Goal: Task Accomplishment & Management: Use online tool/utility

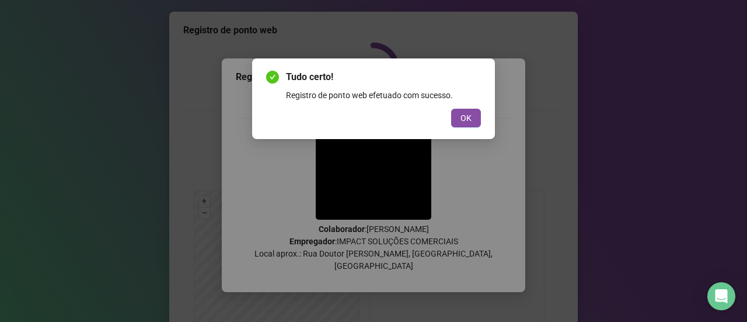
scroll to position [117, 0]
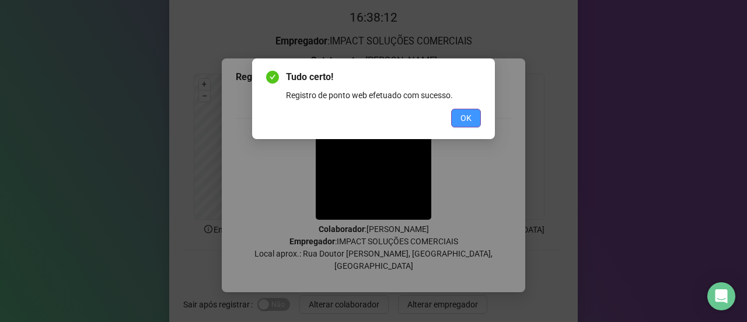
click at [476, 114] on button "OK" at bounding box center [466, 118] width 30 height 19
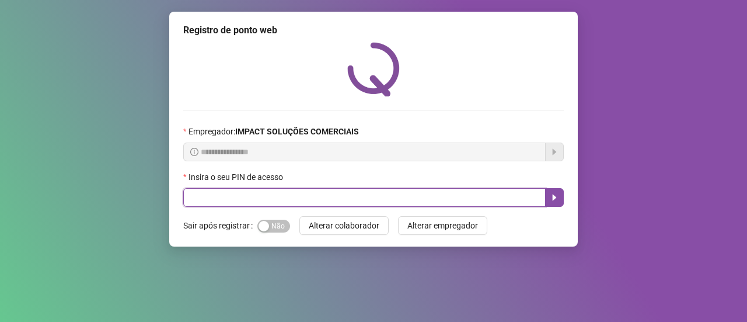
click at [241, 197] on input "text" at bounding box center [364, 197] width 363 height 19
type input "*****"
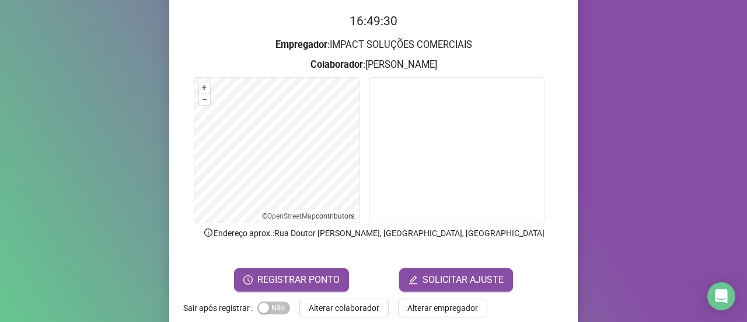
scroll to position [117, 0]
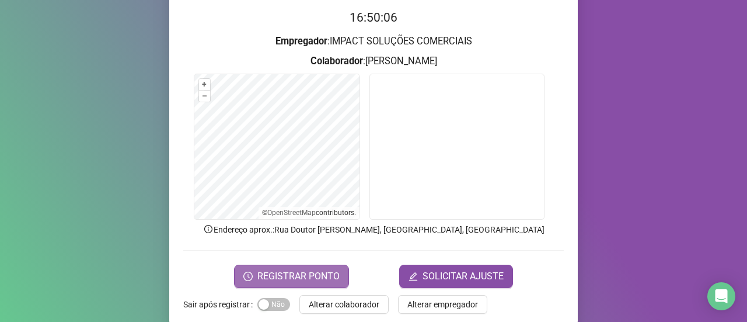
click at [314, 274] on span "REGISTRAR PONTO" at bounding box center [298, 276] width 82 height 14
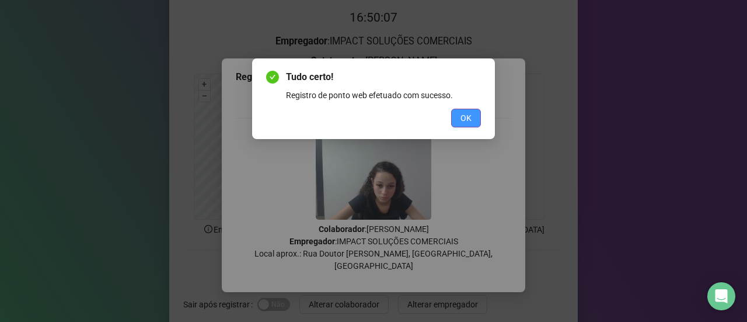
click at [456, 117] on button "OK" at bounding box center [466, 118] width 30 height 19
